Goal: Task Accomplishment & Management: Manage account settings

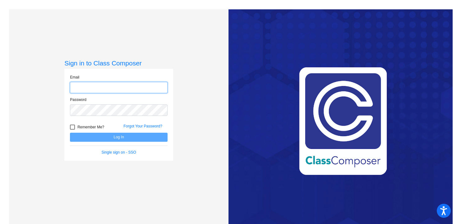
click at [141, 88] on input "email" at bounding box center [119, 88] width 98 height 12
click at [131, 88] on input "email" at bounding box center [119, 88] width 98 height 12
type input "[EMAIL_ADDRESS][DOMAIN_NAME]"
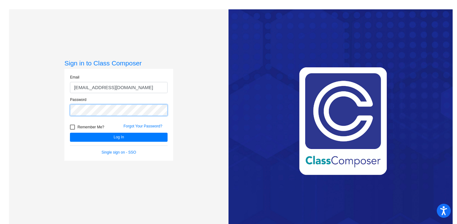
click at [70, 133] on button "Log In" at bounding box center [119, 137] width 98 height 9
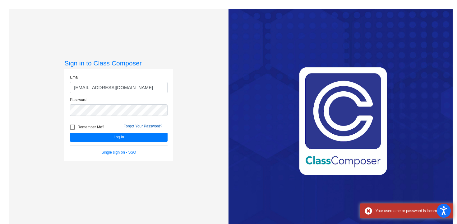
click at [141, 128] on link "Forgot Your Password?" at bounding box center [143, 126] width 39 height 4
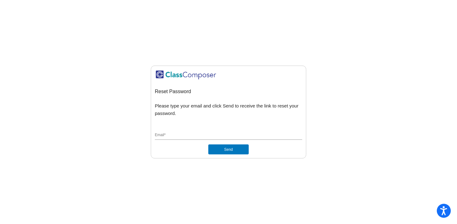
click at [201, 137] on input "Email *" at bounding box center [228, 136] width 147 height 6
type input "[EMAIL_ADDRESS][DOMAIN_NAME]"
click at [221, 142] on div "[EMAIL_ADDRESS][DOMAIN_NAME] Email *" at bounding box center [228, 136] width 147 height 16
click at [220, 148] on button "Send" at bounding box center [228, 149] width 40 height 10
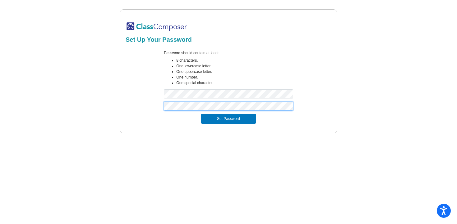
click at [201, 114] on button "Set Password" at bounding box center [228, 119] width 55 height 10
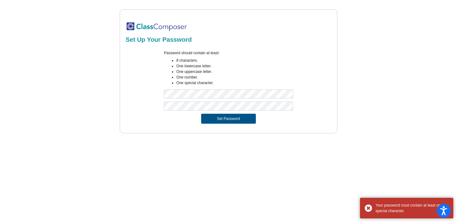
click at [209, 119] on button "Set Password" at bounding box center [228, 119] width 55 height 10
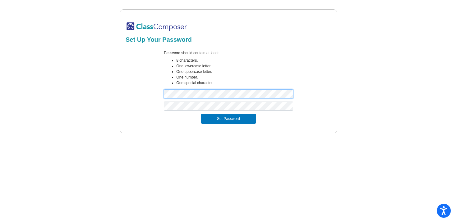
click at [201, 114] on button "Set Password" at bounding box center [228, 119] width 55 height 10
click at [162, 93] on div "Password should contain at least: 8 characters. One lowercase letter. One upper…" at bounding box center [228, 75] width 138 height 51
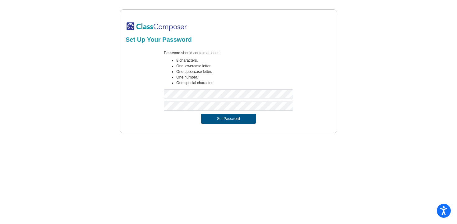
click at [214, 116] on button "Set Password" at bounding box center [228, 119] width 55 height 10
click at [244, 164] on mat-sidenav-content "Set Up Your Password Password should contain at least: 8 characters. One lowerc…" at bounding box center [228, 112] width 457 height 224
click at [209, 122] on button "Set Password" at bounding box center [228, 119] width 55 height 10
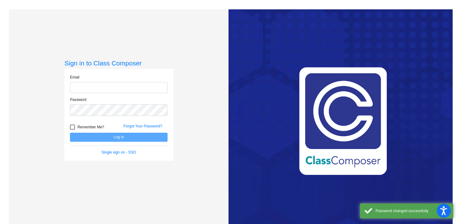
click at [125, 92] on input "email" at bounding box center [119, 88] width 98 height 12
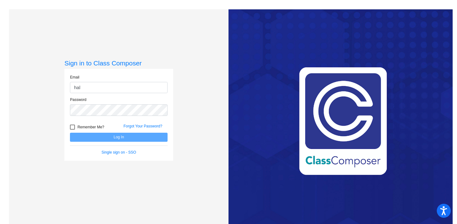
type input "[EMAIL_ADDRESS][DOMAIN_NAME]"
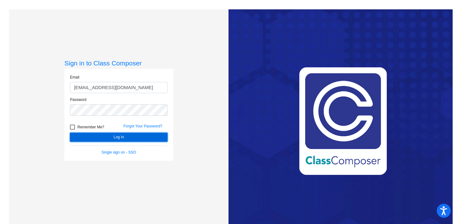
click at [107, 138] on button "Log In" at bounding box center [119, 137] width 98 height 9
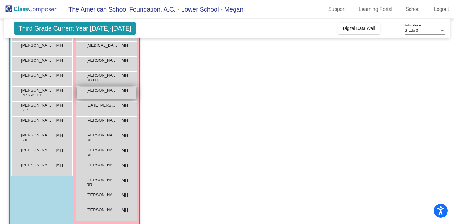
scroll to position [80, 0]
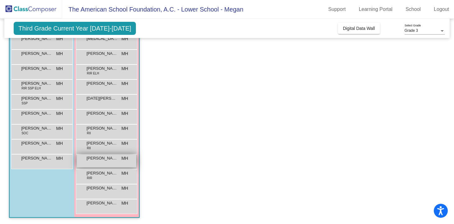
click at [100, 162] on div "RUSE PUIG MH lock do_not_disturb_alt" at bounding box center [106, 160] width 59 height 13
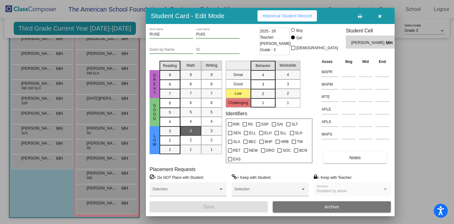
scroll to position [0, 0]
click at [298, 16] on span "Historical Student Record" at bounding box center [287, 15] width 49 height 5
click at [125, 45] on div at bounding box center [227, 112] width 454 height 224
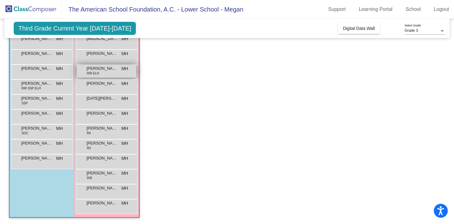
click at [110, 68] on span "ANDREA VIGIL" at bounding box center [101, 68] width 31 height 6
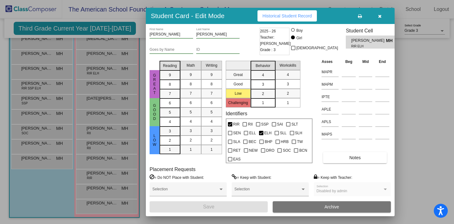
click at [275, 14] on span "Historical Student Record" at bounding box center [287, 15] width 49 height 5
click at [122, 77] on div at bounding box center [227, 112] width 454 height 224
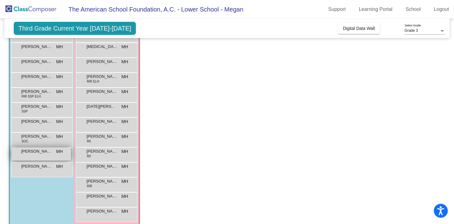
scroll to position [73, 0]
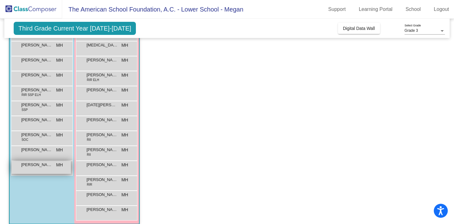
click at [49, 162] on span "VICENTE ARIZTEGUI" at bounding box center [36, 164] width 31 height 6
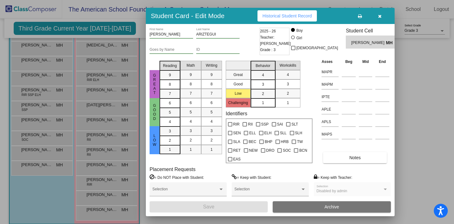
click at [280, 17] on span "Historical Student Record" at bounding box center [287, 15] width 49 height 5
click at [72, 117] on div at bounding box center [227, 112] width 454 height 224
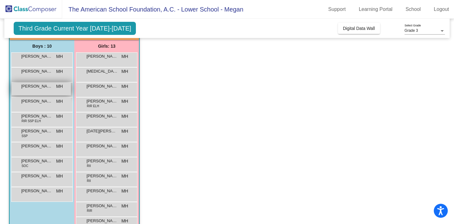
scroll to position [45, 0]
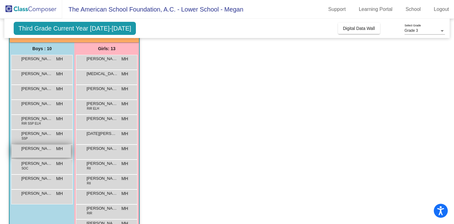
click at [42, 151] on div "MAURO GONZALEZ MH lock do_not_disturb_alt" at bounding box center [41, 151] width 59 height 13
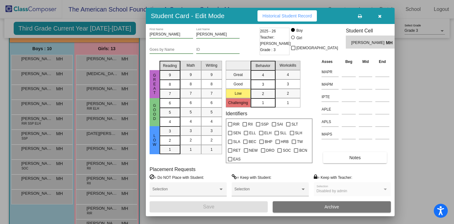
click at [278, 12] on button "Historical Student Record" at bounding box center [287, 15] width 59 height 11
click at [115, 64] on div at bounding box center [227, 112] width 454 height 224
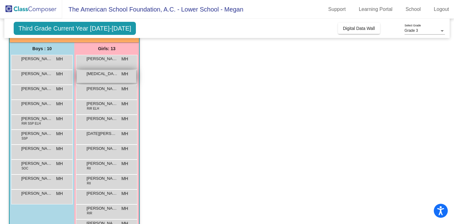
click at [117, 77] on div "ALLEGRA PORTENY MH lock do_not_disturb_alt" at bounding box center [106, 76] width 59 height 13
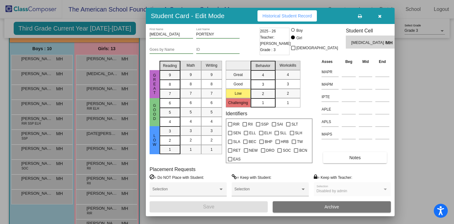
click at [272, 21] on button "Historical Student Record" at bounding box center [287, 15] width 59 height 11
click at [124, 101] on div at bounding box center [227, 112] width 454 height 224
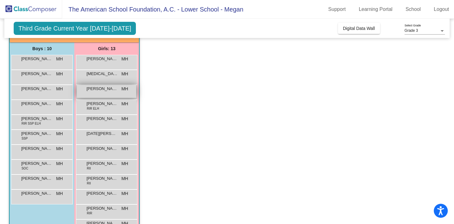
click at [104, 90] on span "ANA PAPAYANOPULOS" at bounding box center [101, 89] width 31 height 6
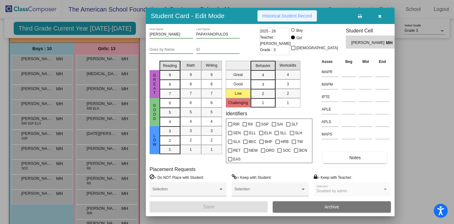
click at [270, 21] on button "Historical Student Record" at bounding box center [287, 15] width 59 height 11
click at [146, 117] on div "ANA First Name PAPAYANOPULOS Last Name Goes by Name ID 2025 - 26 Teacher: Megan…" at bounding box center [270, 120] width 249 height 192
click at [124, 124] on div at bounding box center [227, 112] width 454 height 224
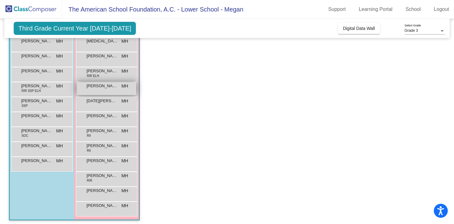
scroll to position [79, 0]
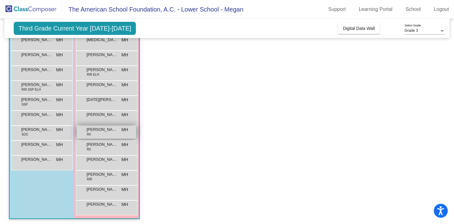
click at [117, 132] on div "OLIVIA AGUILAR RII MH lock do_not_disturb_alt" at bounding box center [106, 132] width 59 height 13
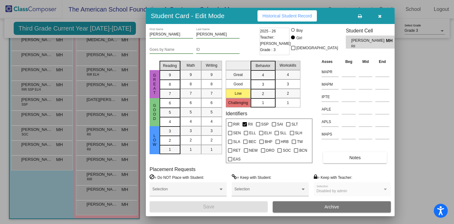
click at [266, 16] on span "Historical Student Record" at bounding box center [287, 15] width 49 height 5
click at [122, 97] on div at bounding box center [227, 112] width 454 height 224
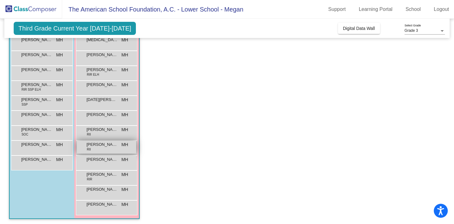
scroll to position [80, 0]
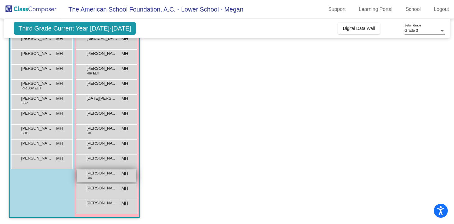
click at [111, 176] on div "SOFIA PASQUEL RIR MH lock do_not_disturb_alt" at bounding box center [106, 175] width 59 height 13
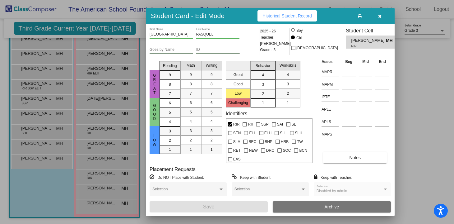
click at [270, 13] on span "Historical Student Record" at bounding box center [287, 15] width 49 height 5
click at [123, 95] on div at bounding box center [227, 112] width 454 height 224
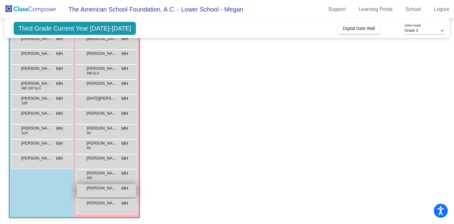
click at [106, 188] on span "VALERIA SALCEDO" at bounding box center [101, 188] width 31 height 6
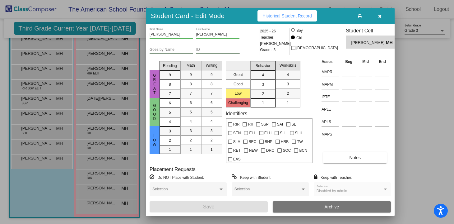
click at [281, 14] on span "Historical Student Record" at bounding box center [287, 15] width 49 height 5
click at [115, 101] on div at bounding box center [227, 112] width 454 height 224
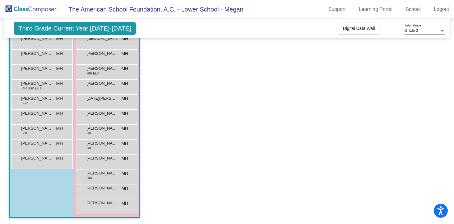
click at [107, 197] on div "VALERIA SALCEDO MH lock do_not_disturb_alt" at bounding box center [107, 191] width 62 height 15
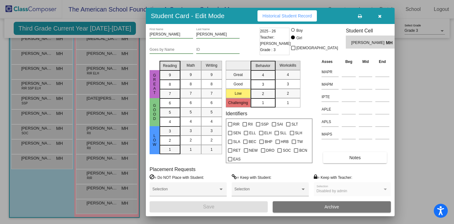
click at [107, 203] on div at bounding box center [227, 112] width 454 height 224
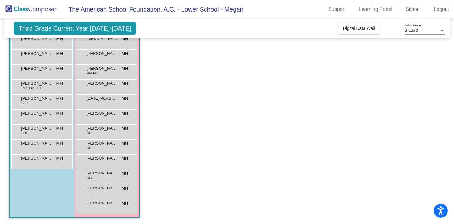
click at [107, 203] on span "XIMENA CERVANTES" at bounding box center [101, 203] width 31 height 6
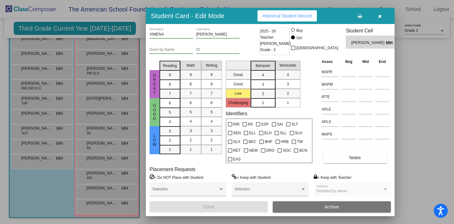
click at [281, 17] on span "Historical Student Record" at bounding box center [287, 15] width 49 height 5
click at [130, 73] on div at bounding box center [227, 112] width 454 height 224
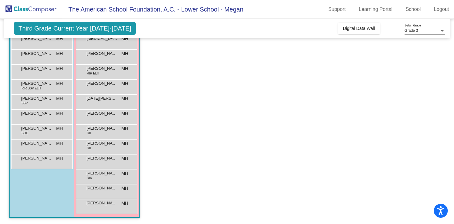
scroll to position [63, 0]
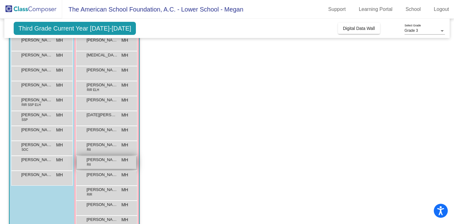
click at [119, 164] on div "PIA CRAIG RII MH lock do_not_disturb_alt" at bounding box center [106, 162] width 59 height 13
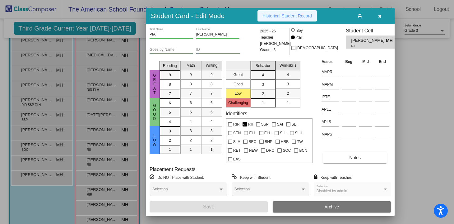
click at [274, 20] on button "Historical Student Record" at bounding box center [287, 15] width 59 height 11
click at [126, 51] on div at bounding box center [227, 112] width 454 height 224
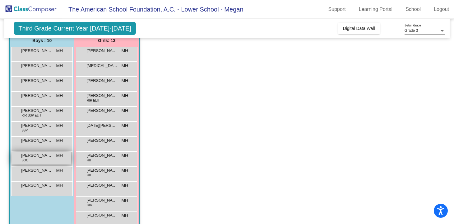
scroll to position [51, 0]
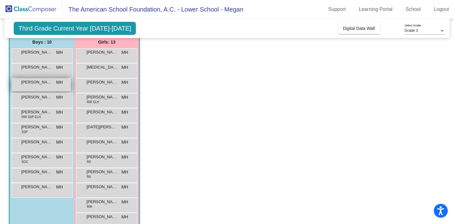
click at [42, 79] on div "INIGO GARCIA PIMENTEL MH lock do_not_disturb_alt" at bounding box center [42, 85] width 62 height 15
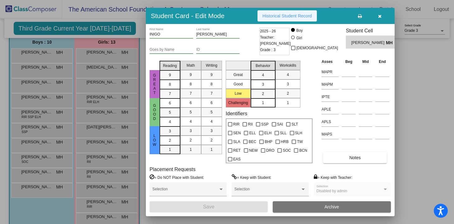
click at [285, 15] on span "Historical Student Record" at bounding box center [287, 15] width 49 height 5
